Goal: Task Accomplishment & Management: Manage account settings

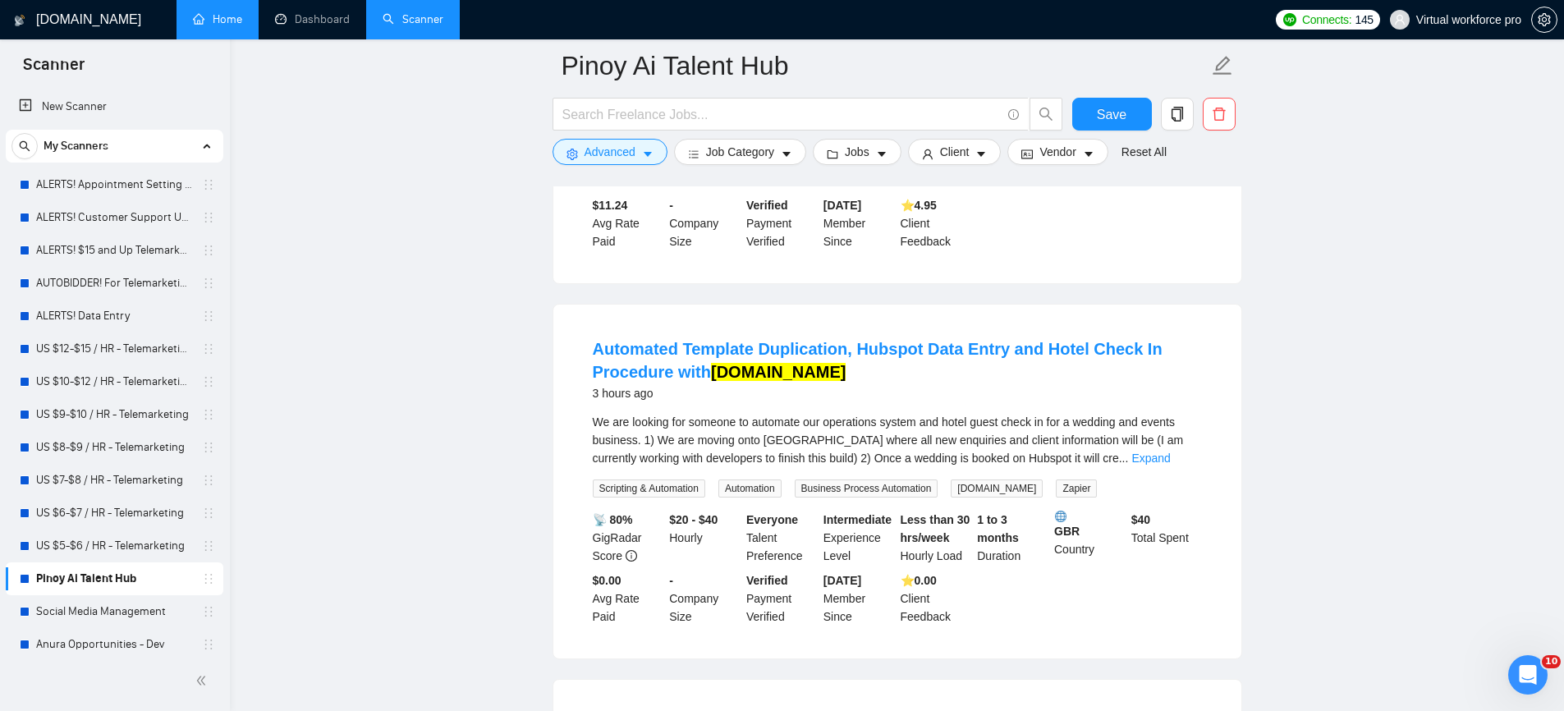
click at [210, 22] on link "Home" at bounding box center [217, 19] width 49 height 14
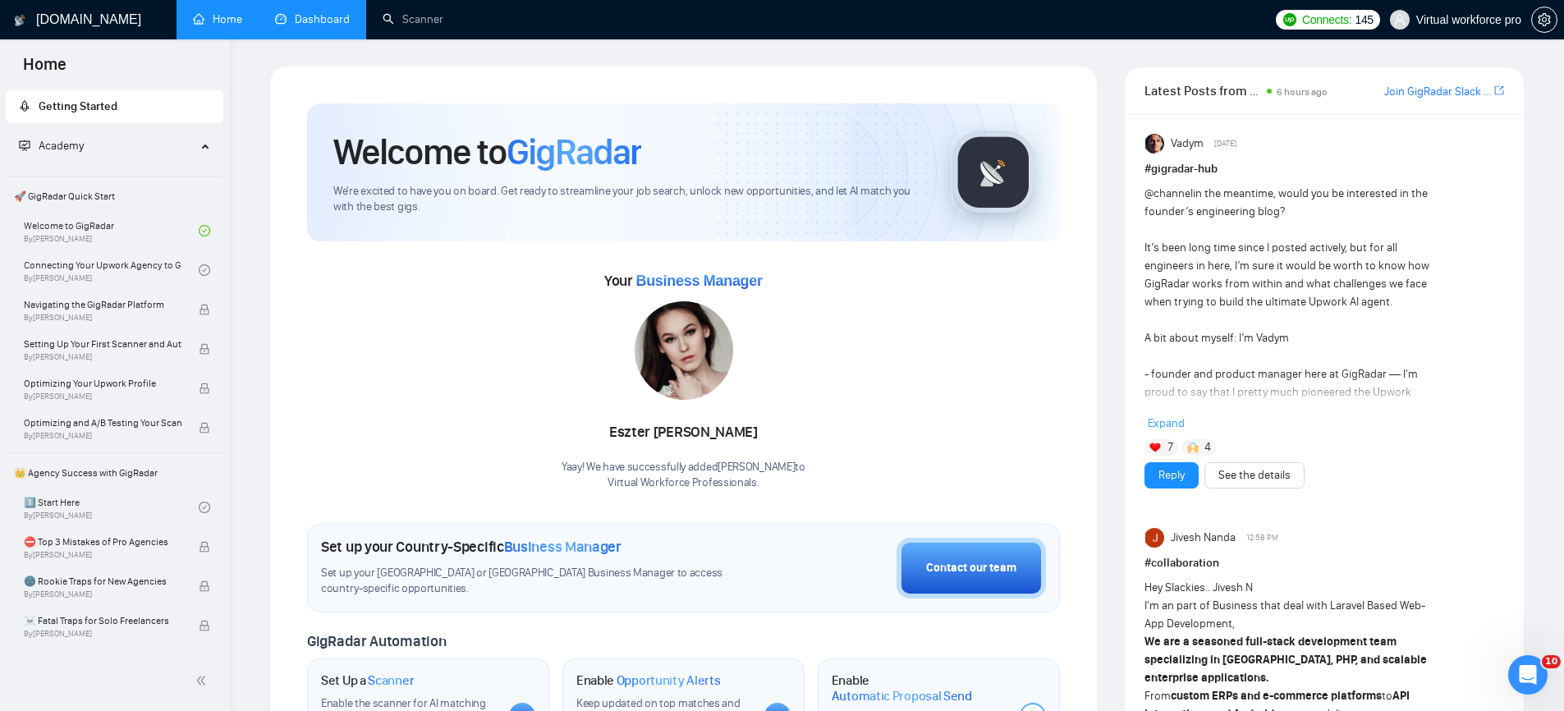
click at [332, 23] on link "Dashboard" at bounding box center [312, 19] width 75 height 14
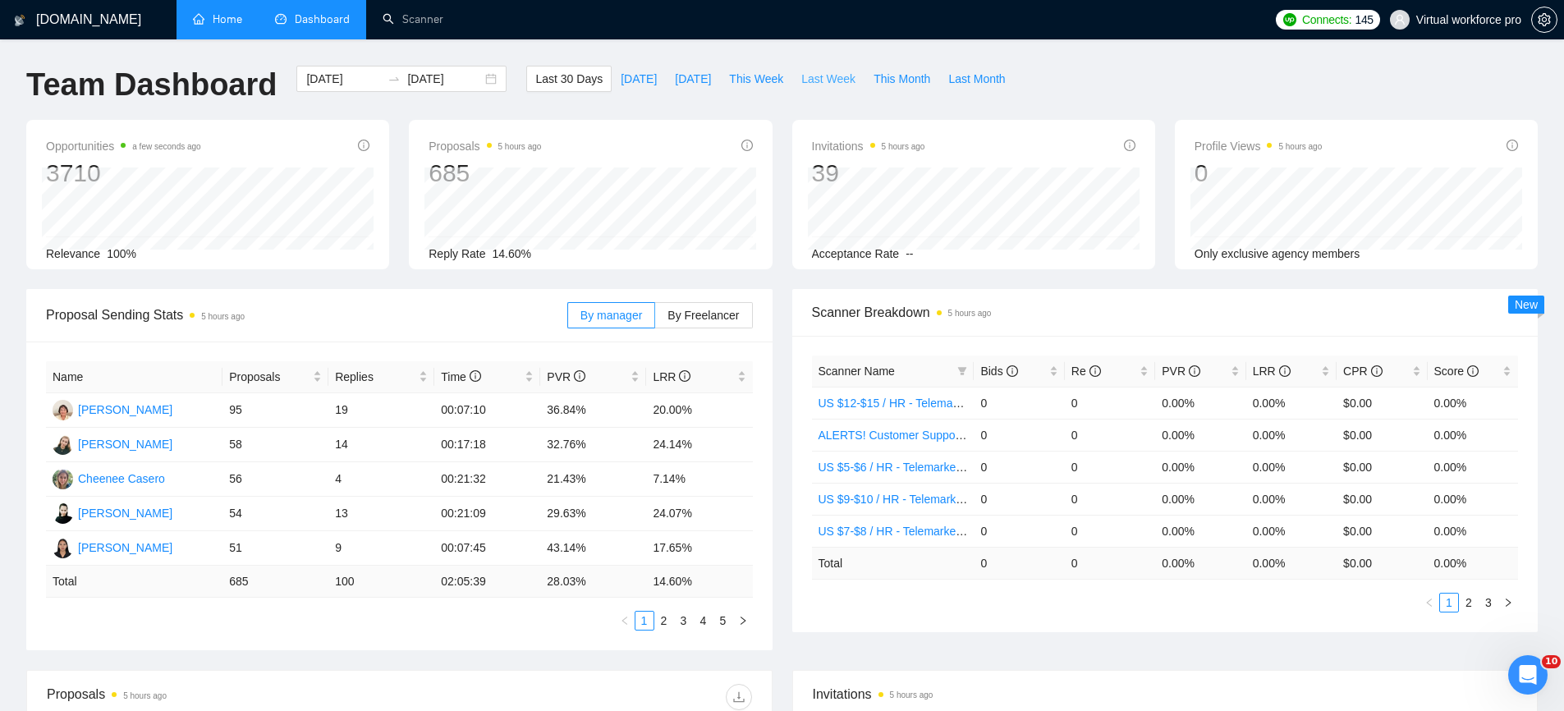
click at [837, 70] on span "Last Week" at bounding box center [828, 79] width 54 height 18
type input "[DATE]"
click at [703, 618] on link "2" at bounding box center [703, 620] width 18 height 18
click at [718, 623] on link "3" at bounding box center [723, 620] width 18 height 18
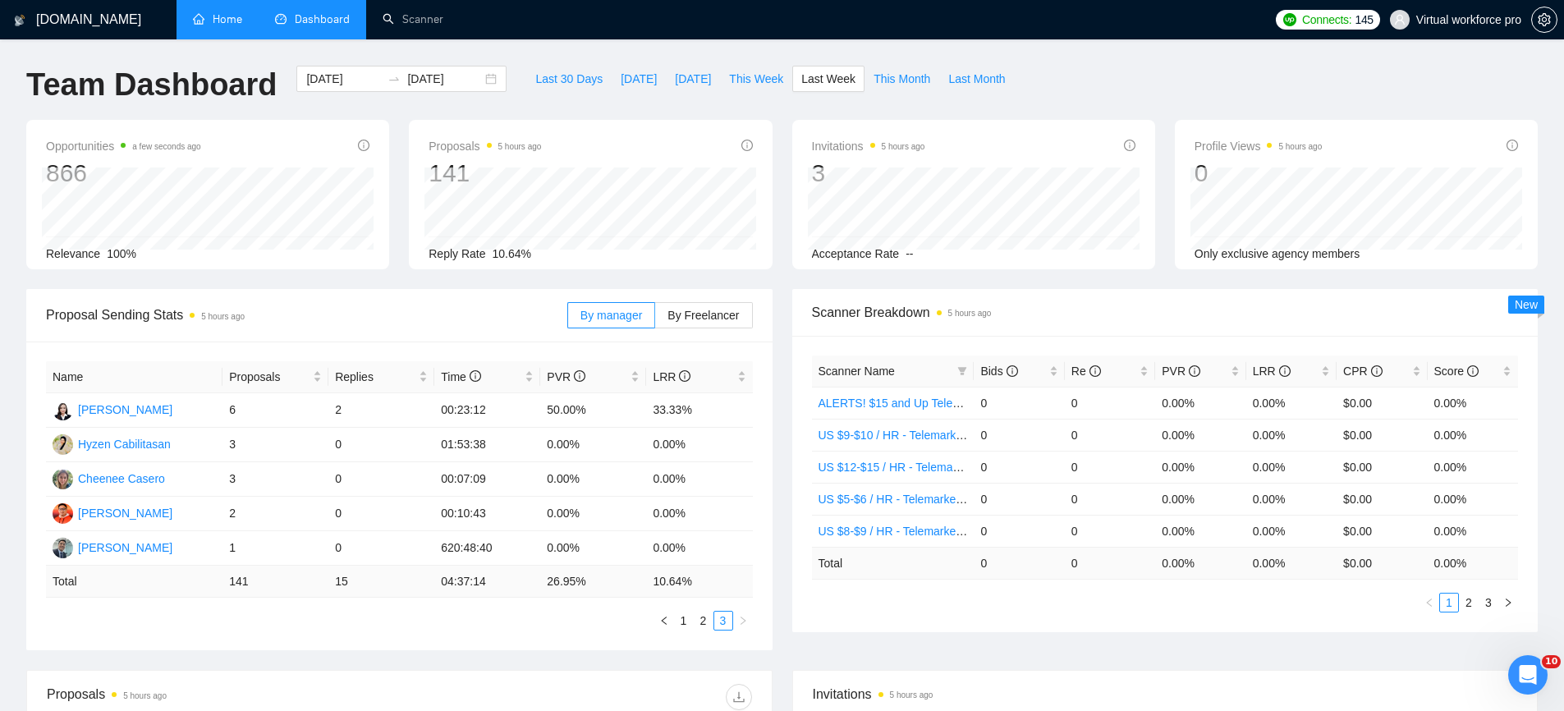
click at [683, 622] on link "1" at bounding box center [684, 620] width 18 height 18
click at [696, 620] on link "2" at bounding box center [703, 620] width 18 height 18
click at [743, 622] on icon "right" at bounding box center [743, 621] width 10 height 10
click at [685, 617] on link "1" at bounding box center [684, 620] width 18 height 18
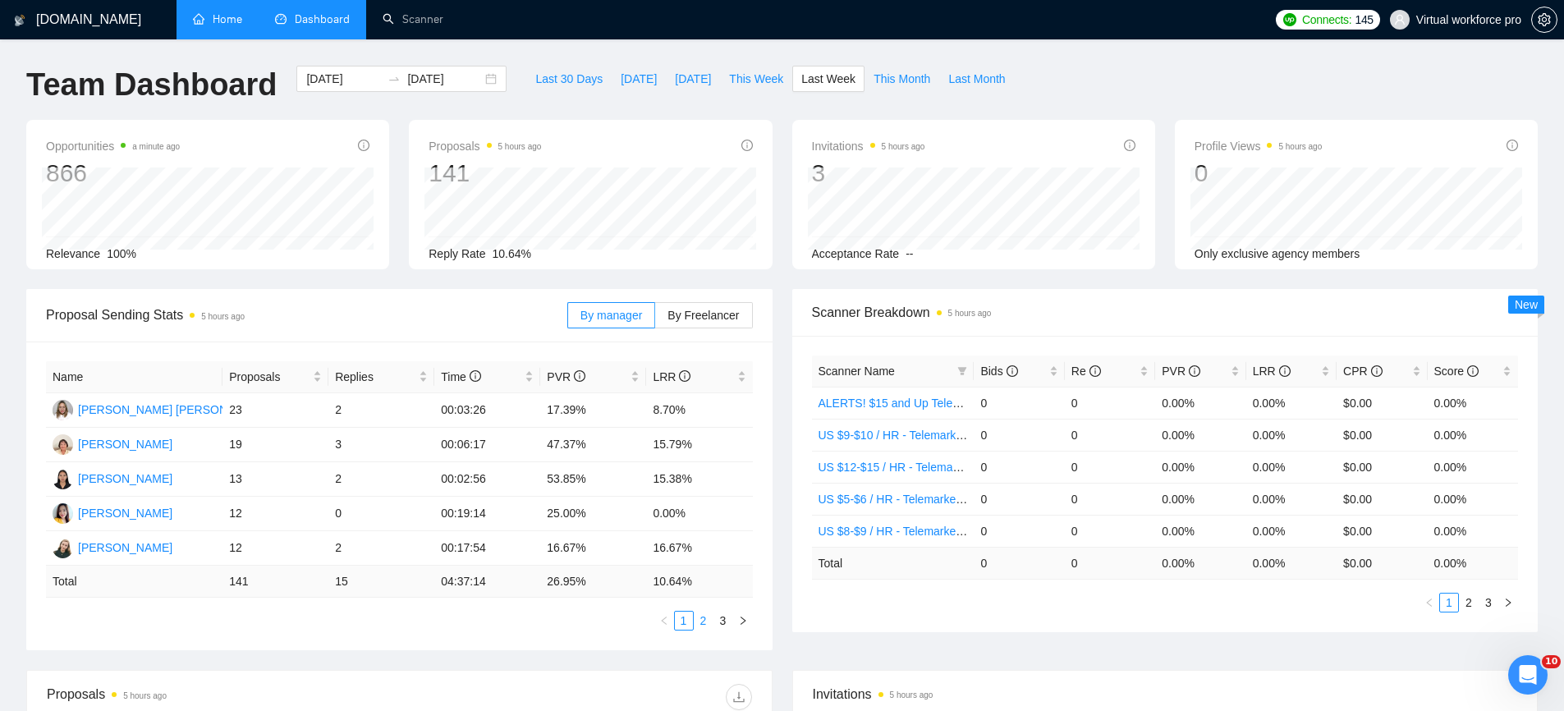
click at [709, 617] on link "2" at bounding box center [703, 620] width 18 height 18
